Goal: Task Accomplishment & Management: Manage account settings

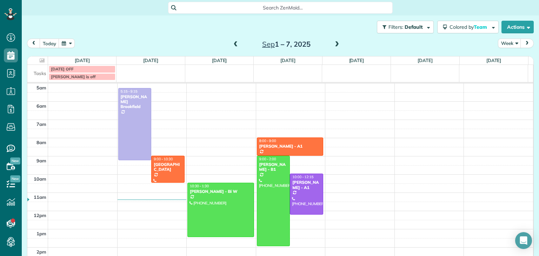
scroll to position [14, 0]
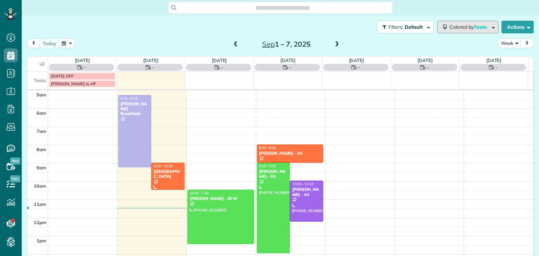
click at [469, 33] on button "Colored by Team" at bounding box center [468, 27] width 61 height 13
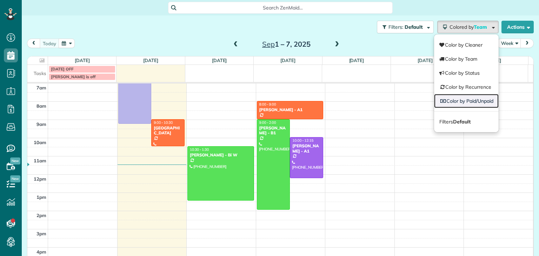
click at [466, 102] on link "Color by Paid/Unpaid" at bounding box center [466, 101] width 65 height 14
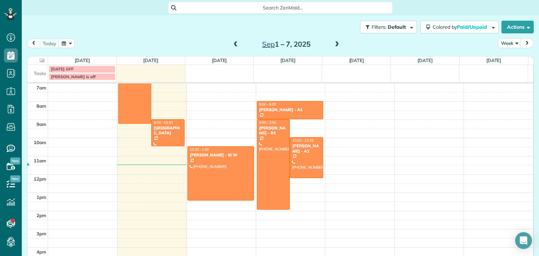
click at [233, 45] on span at bounding box center [236, 44] width 8 height 6
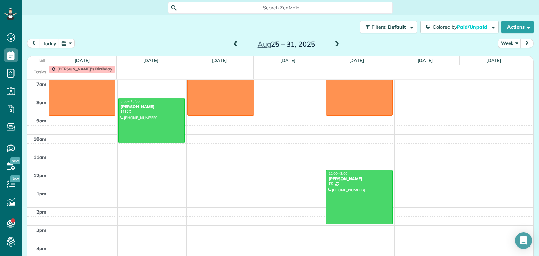
click at [336, 44] on span at bounding box center [337, 44] width 8 height 6
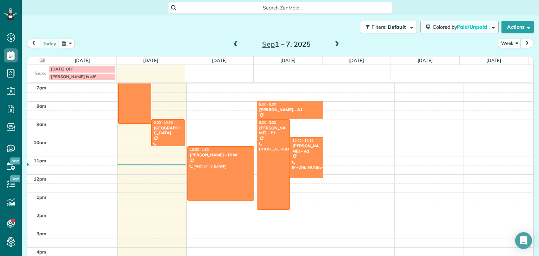
click at [438, 24] on span "Colored by Paid/Unpaid" at bounding box center [461, 27] width 57 height 6
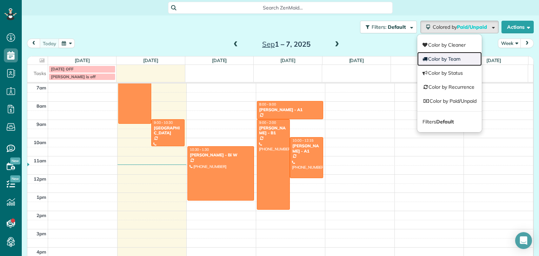
click at [433, 59] on link "Color by Team" at bounding box center [450, 59] width 65 height 14
